Goal: Information Seeking & Learning: Learn about a topic

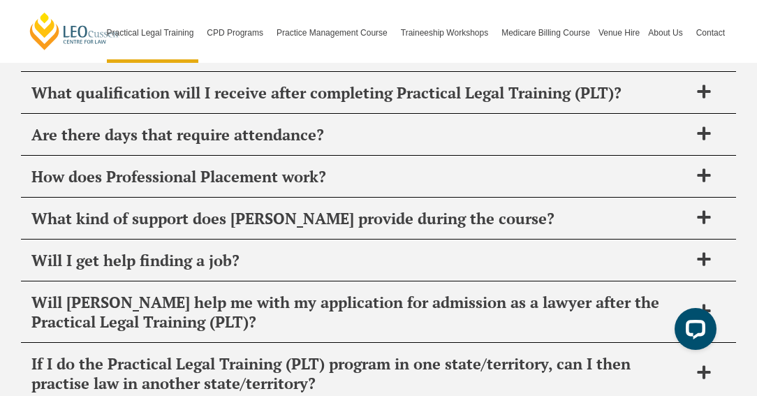
scroll to position [7103, 0]
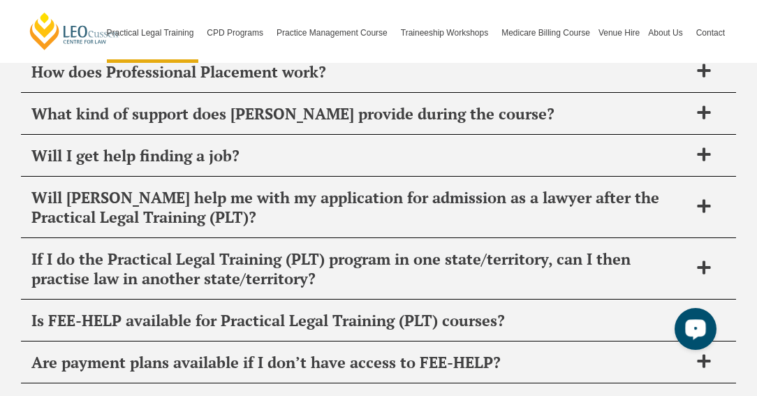
click at [697, 314] on button "Open LiveChat chat widget" at bounding box center [696, 329] width 42 height 42
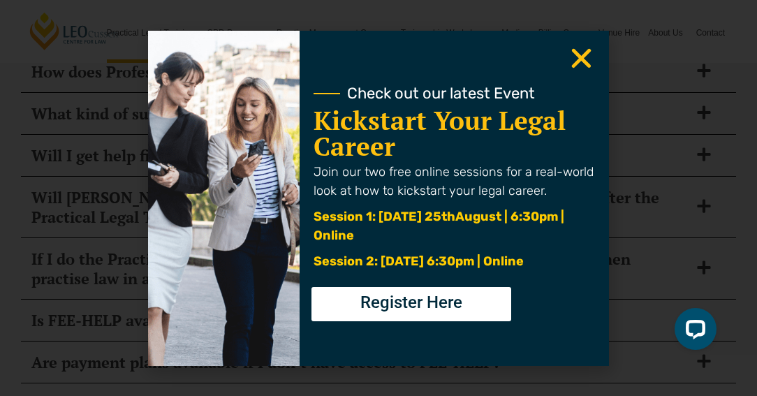
click at [585, 59] on use "Close" at bounding box center [582, 58] width 20 height 20
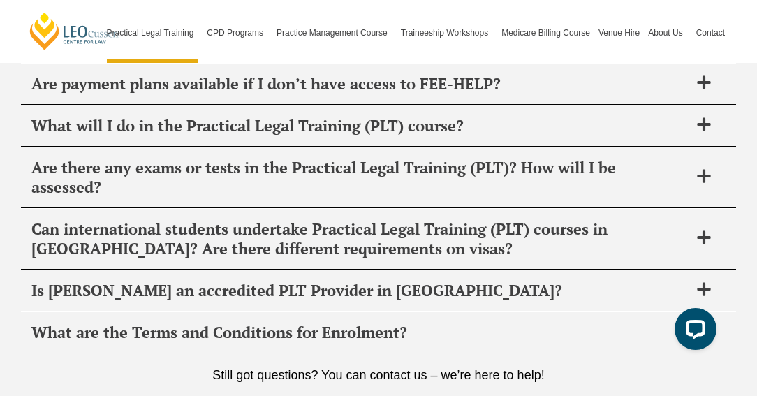
scroll to position [7930, 0]
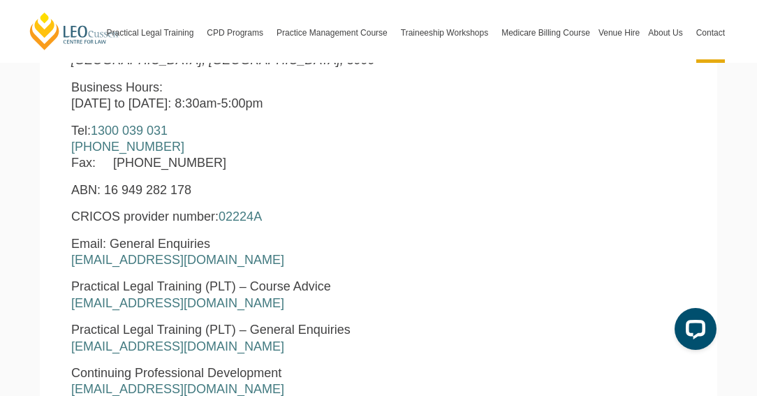
scroll to position [675, 0]
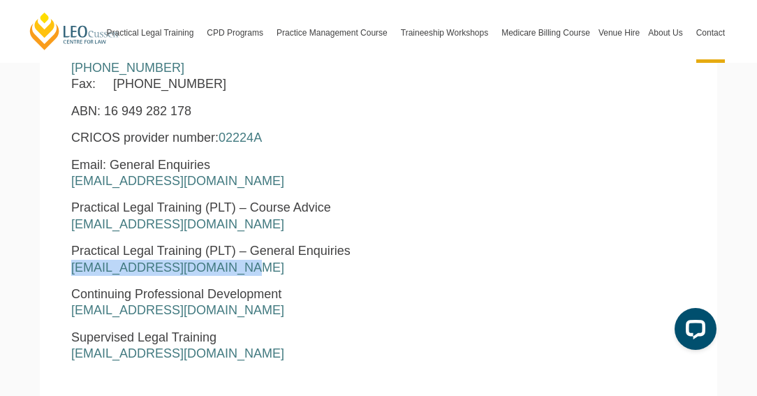
drag, startPoint x: 227, startPoint y: 265, endPoint x: 47, endPoint y: 265, distance: 179.5
click at [47, 265] on section "Leo Cussen Centre for Law Level 16 15 William Street Melbourne, Victoria, 3000 …" at bounding box center [379, 212] width 678 height 624
copy link "pltadmin@leocussen.edu.au"
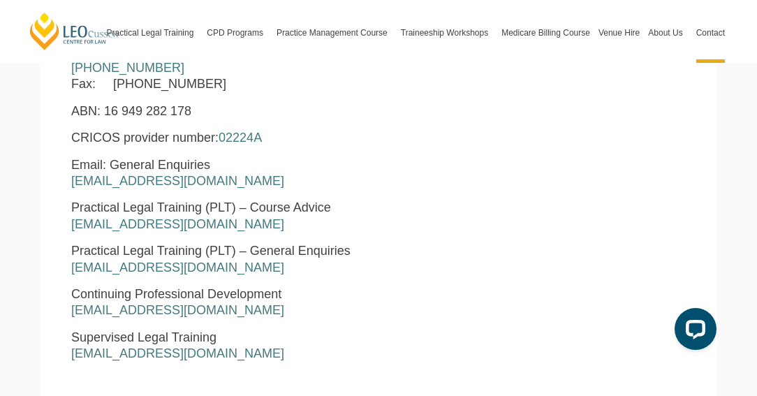
click at [407, 226] on p "Practical Legal Training (PLT) – Course Advice courseadvice@leocussen.edu.au" at bounding box center [246, 216] width 350 height 33
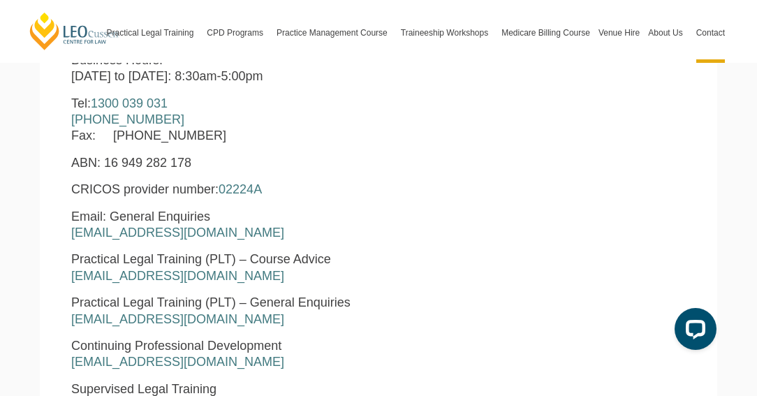
scroll to position [0, 0]
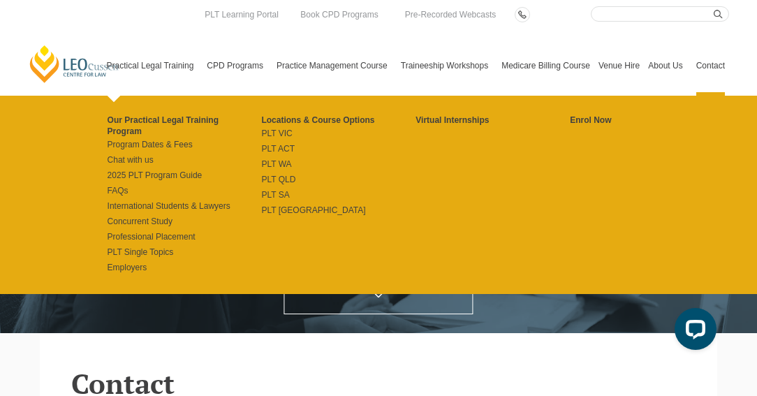
click at [129, 69] on link "Practical Legal Training" at bounding box center [153, 66] width 101 height 60
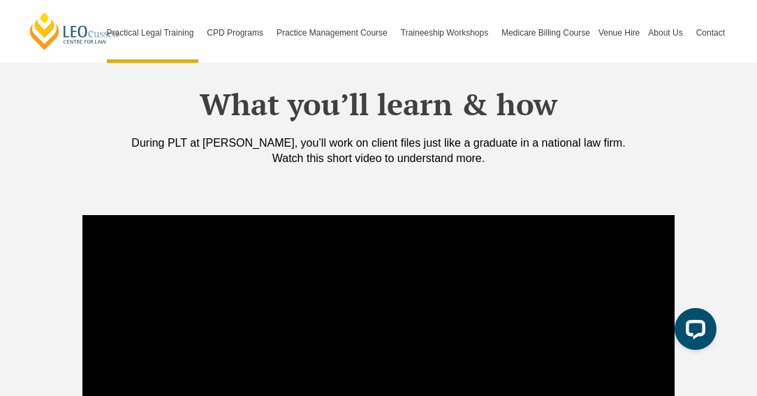
scroll to position [1260, 0]
